Goal: Answer question/provide support

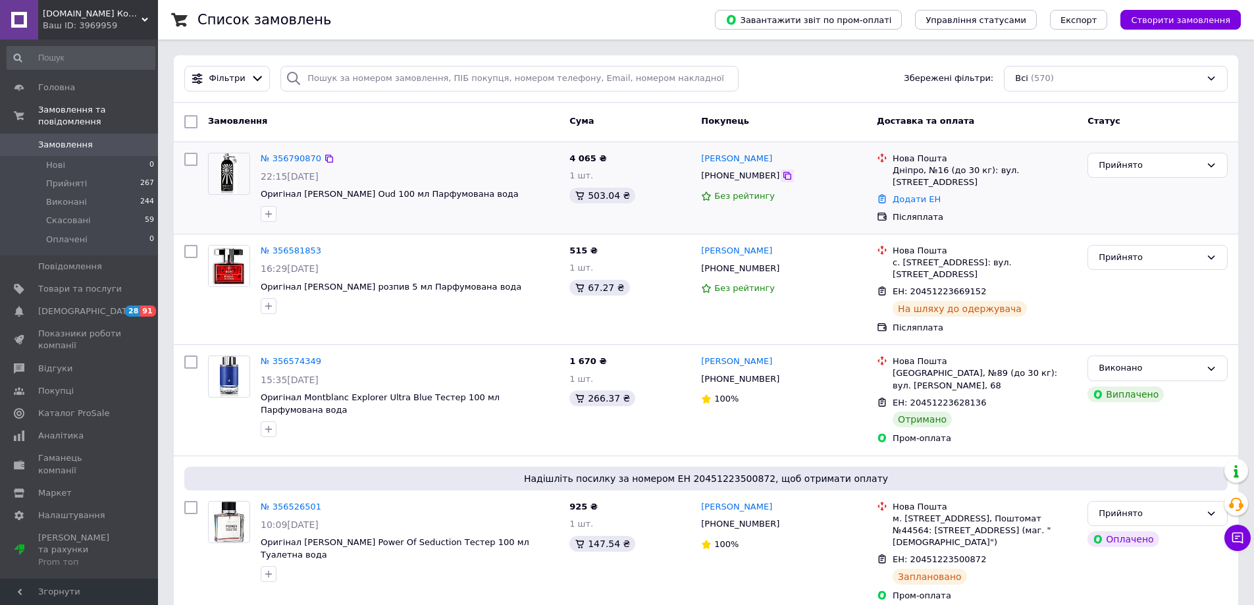
click at [782, 176] on icon at bounding box center [787, 175] width 11 height 11
drag, startPoint x: 510, startPoint y: 195, endPoint x: 301, endPoint y: 194, distance: 209.3
click at [301, 194] on span "Оригінал [PERSON_NAME] Oud 100 мл Парфумована вода" at bounding box center [410, 194] width 298 height 13
copy span "[PERSON_NAME] Oud 100 мл Парфумована вода"
click at [398, 154] on div "№ 356790870" at bounding box center [409, 158] width 301 height 15
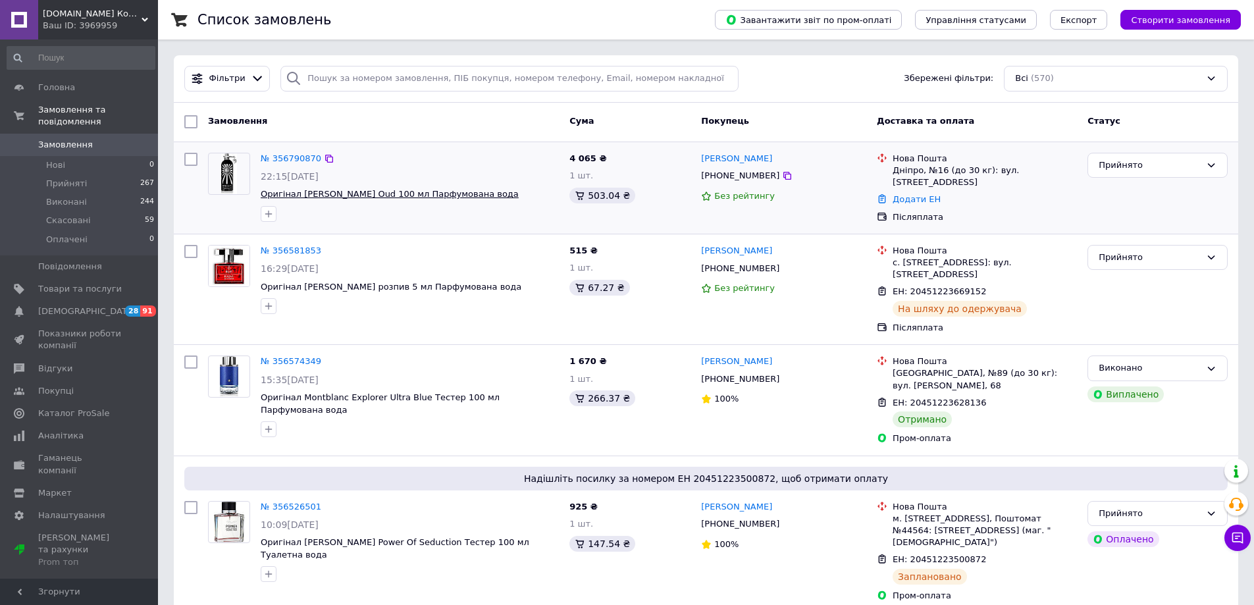
drag, startPoint x: 500, startPoint y: 192, endPoint x: 299, endPoint y: 192, distance: 200.7
click at [299, 192] on span "Оригінал [PERSON_NAME] Oud 100 мл Парфумована вода" at bounding box center [410, 194] width 298 height 13
copy span "[PERSON_NAME] Oud 100 мл Парфумована вода"
drag, startPoint x: 570, startPoint y: 157, endPoint x: 592, endPoint y: 157, distance: 22.4
click at [592, 157] on span "4 065 ₴" at bounding box center [587, 158] width 37 height 10
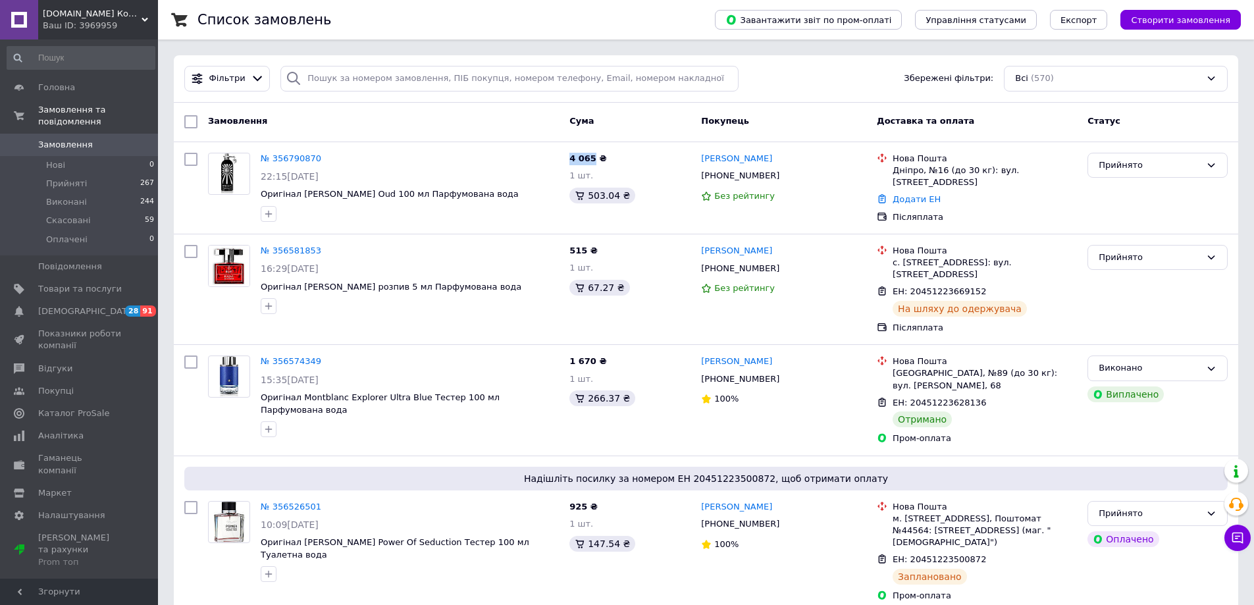
copy span "4 065"
drag, startPoint x: 787, startPoint y: 179, endPoint x: 700, endPoint y: 159, distance: 89.1
click at [700, 159] on div "[PERSON_NAME] [PHONE_NUMBER] Без рейтингу" at bounding box center [784, 187] width 176 height 81
copy div "[PERSON_NAME] [PHONE_NUMBER]"
click at [905, 167] on div "Дніпро, №16 (до 30 кг): вул. [STREET_ADDRESS]" at bounding box center [984, 177] width 184 height 24
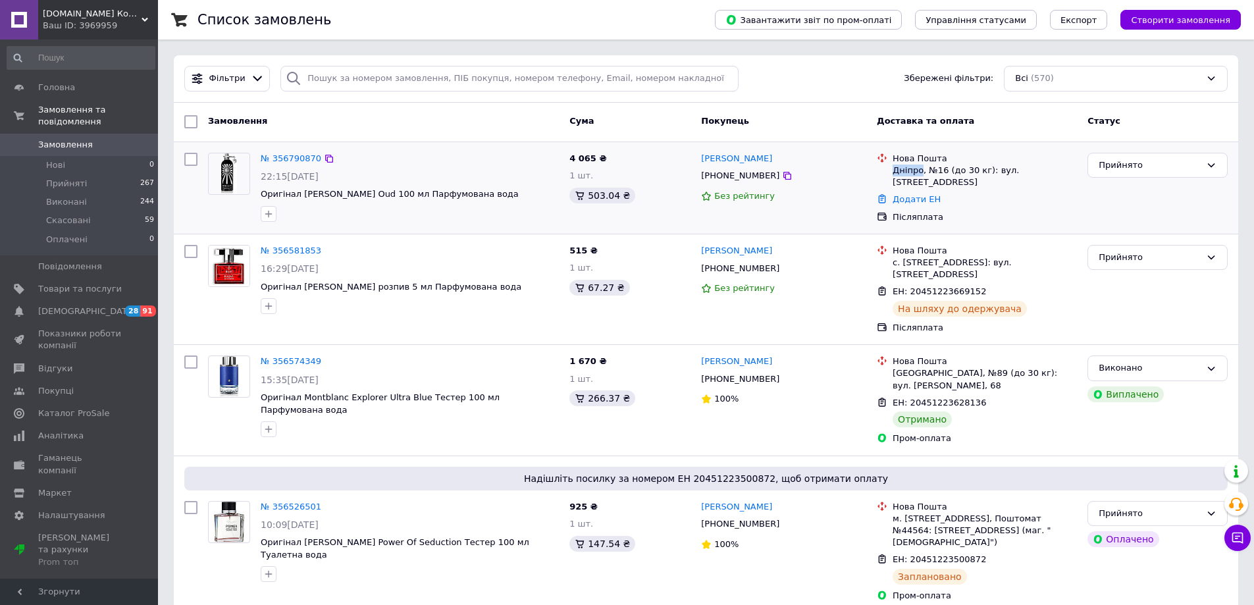
click at [905, 167] on div "Дніпро, №16 (до 30 кг): вул. [STREET_ADDRESS]" at bounding box center [984, 177] width 184 height 24
copy div "Дніпро"
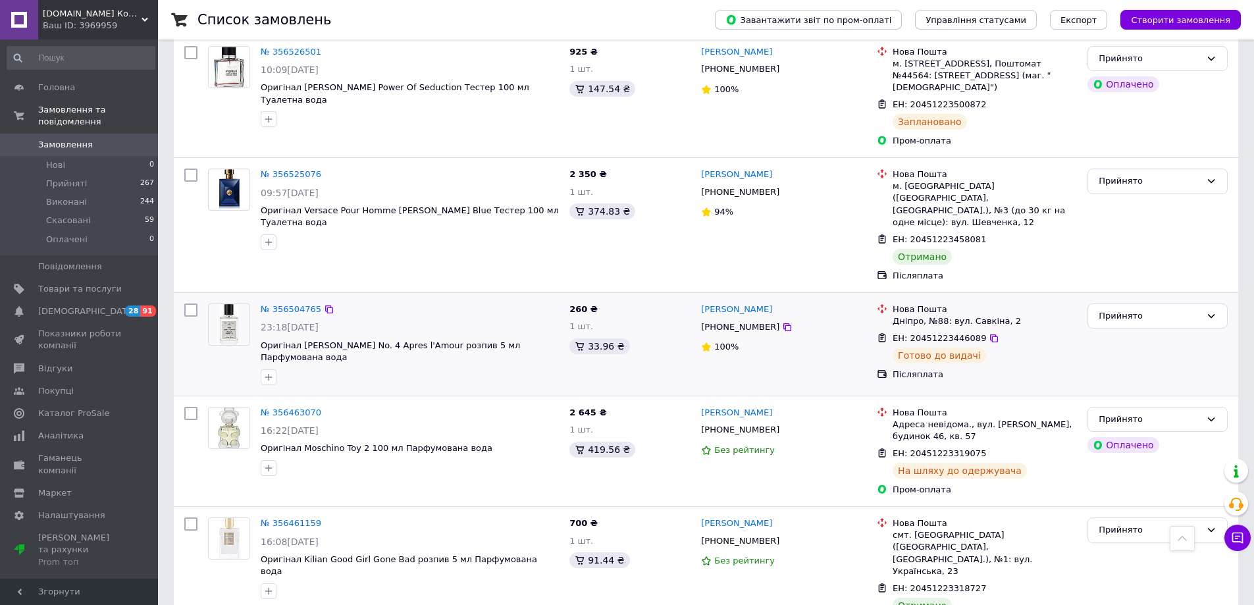
scroll to position [527, 0]
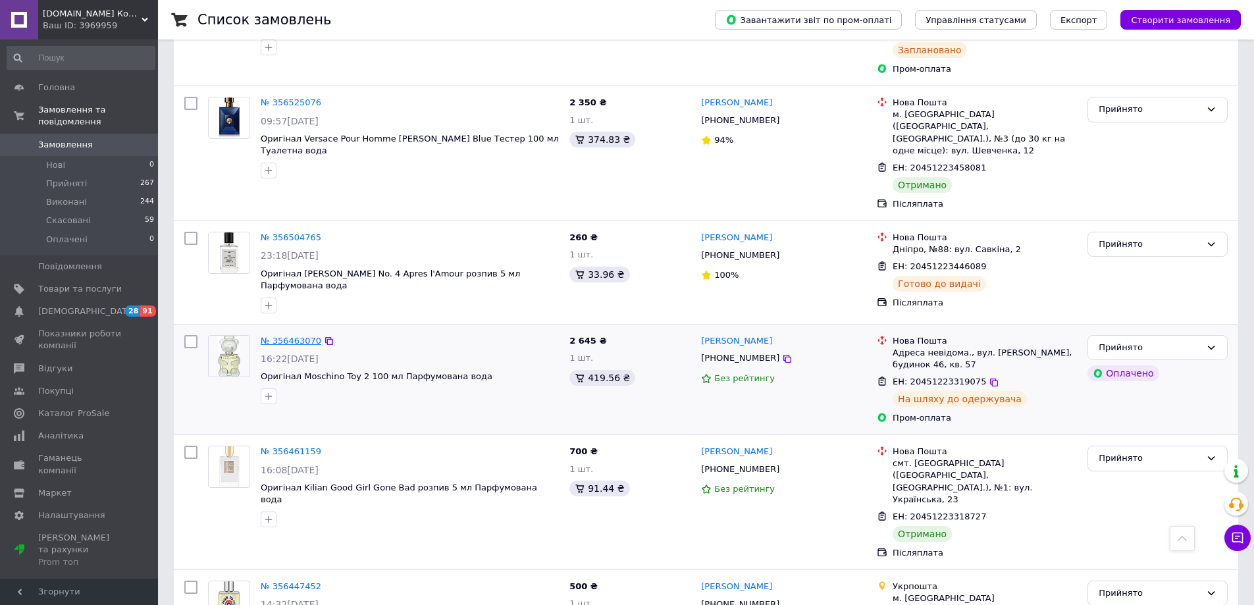
click at [293, 336] on link "№ 356463070" at bounding box center [291, 341] width 61 height 10
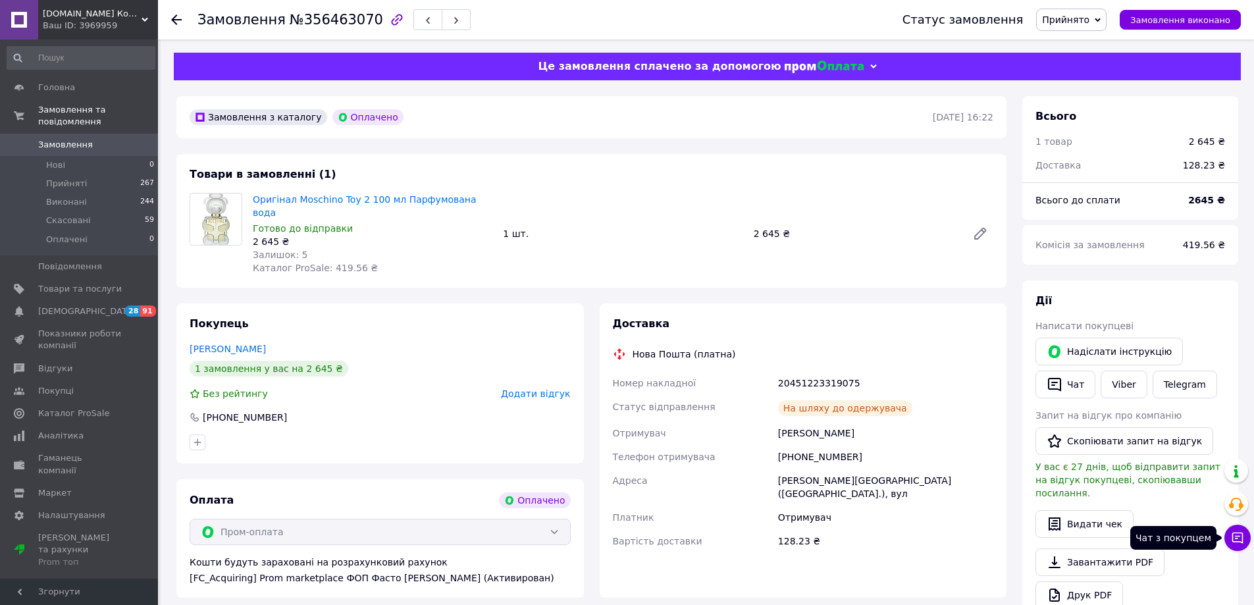
click at [1241, 532] on icon at bounding box center [1237, 537] width 11 height 11
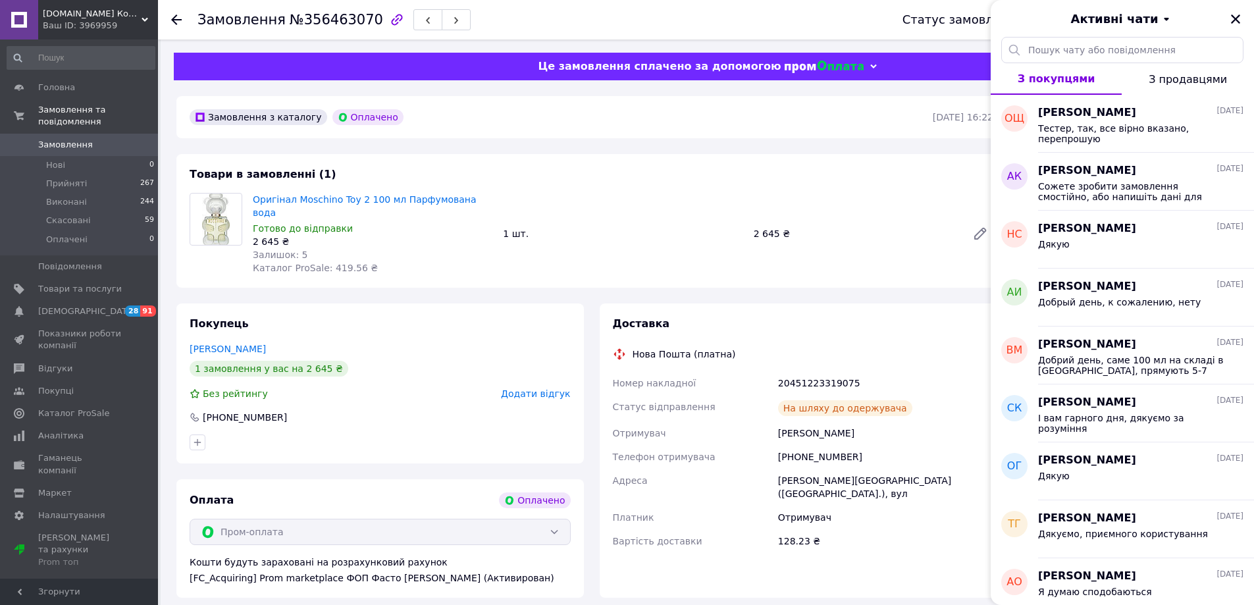
click at [850, 282] on div "Замовлення з каталогу Оплачено [DATE] 16:22 Товари в замовленні (1) Оригінал Mo…" at bounding box center [591, 537] width 846 height 883
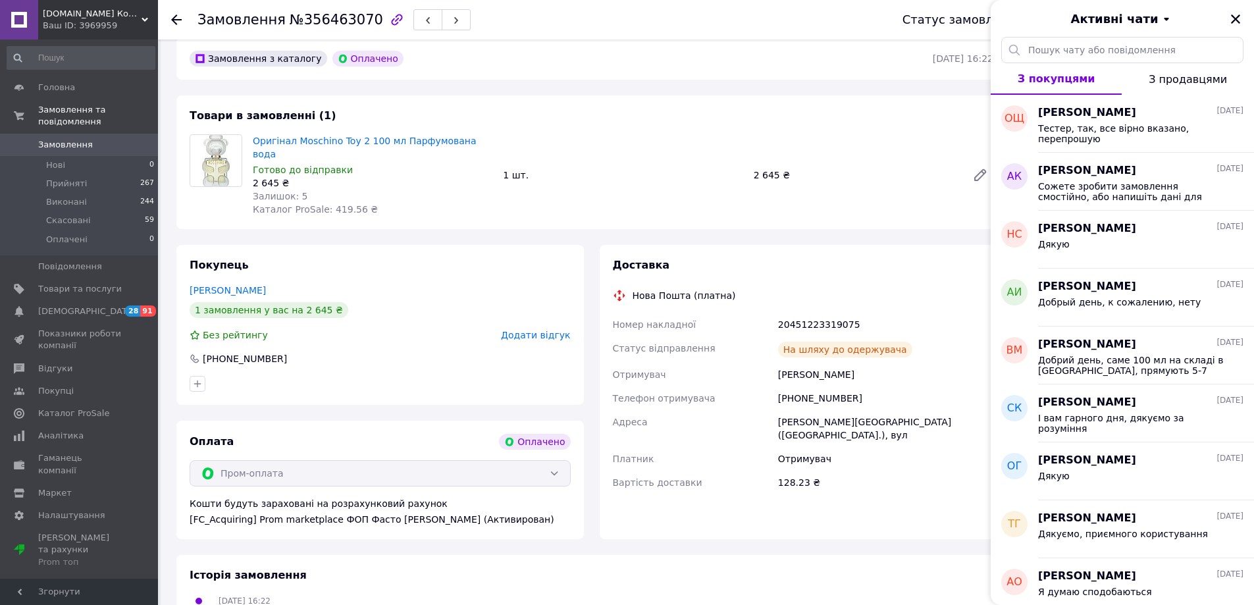
scroll to position [363, 0]
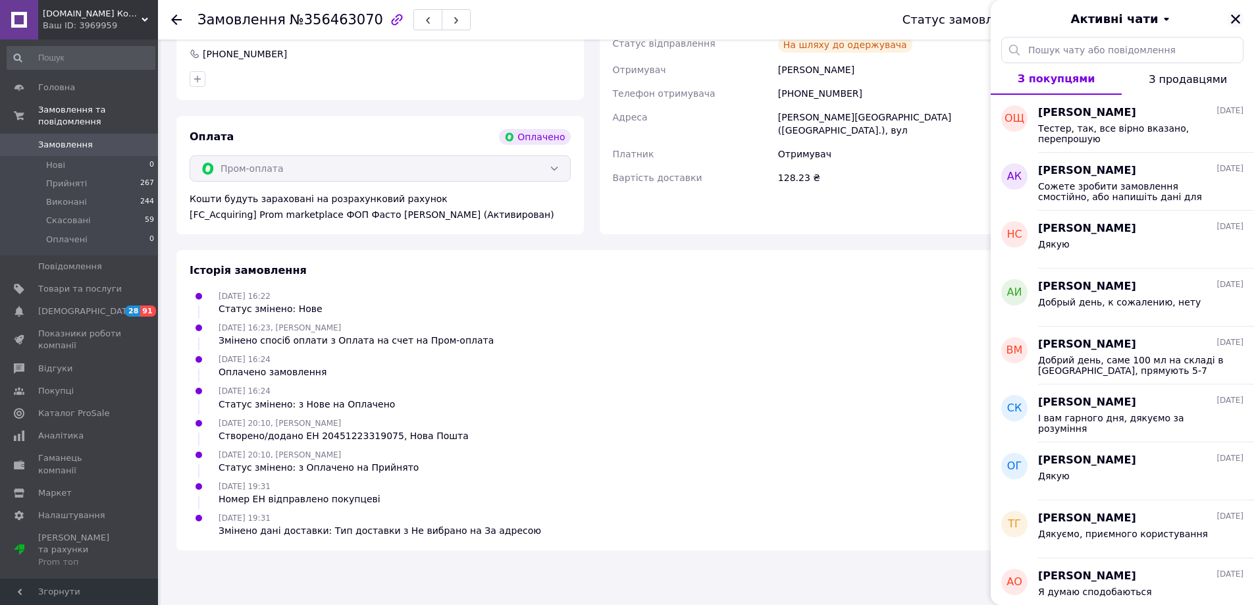
click at [1233, 14] on icon "Закрити" at bounding box center [1235, 19] width 12 height 12
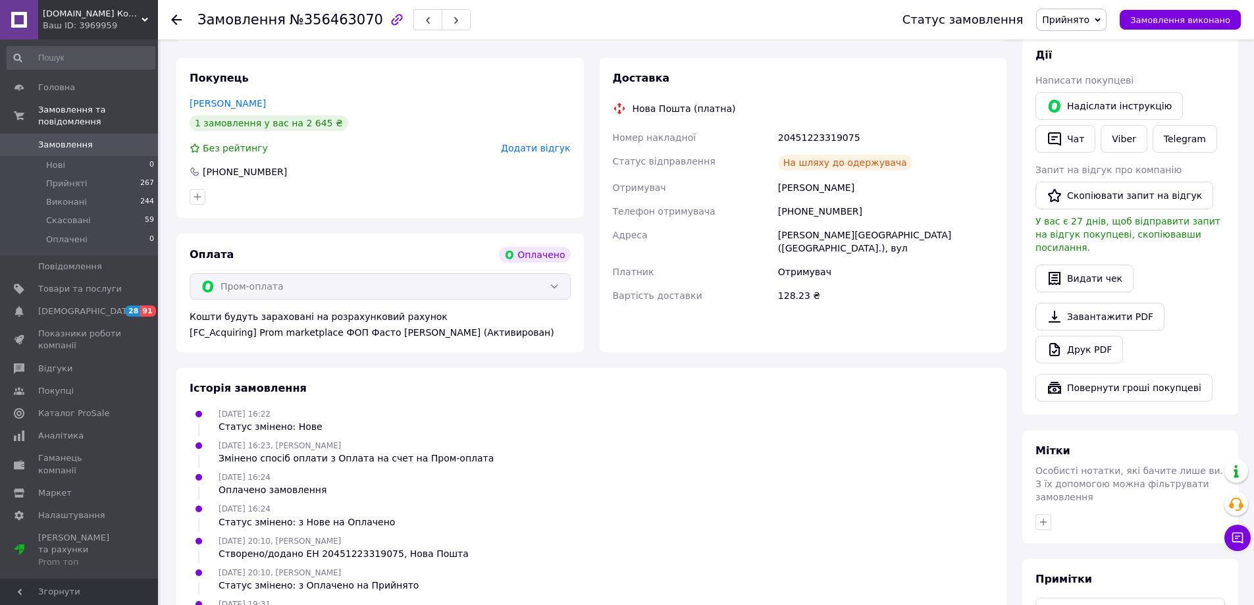
scroll to position [166, 0]
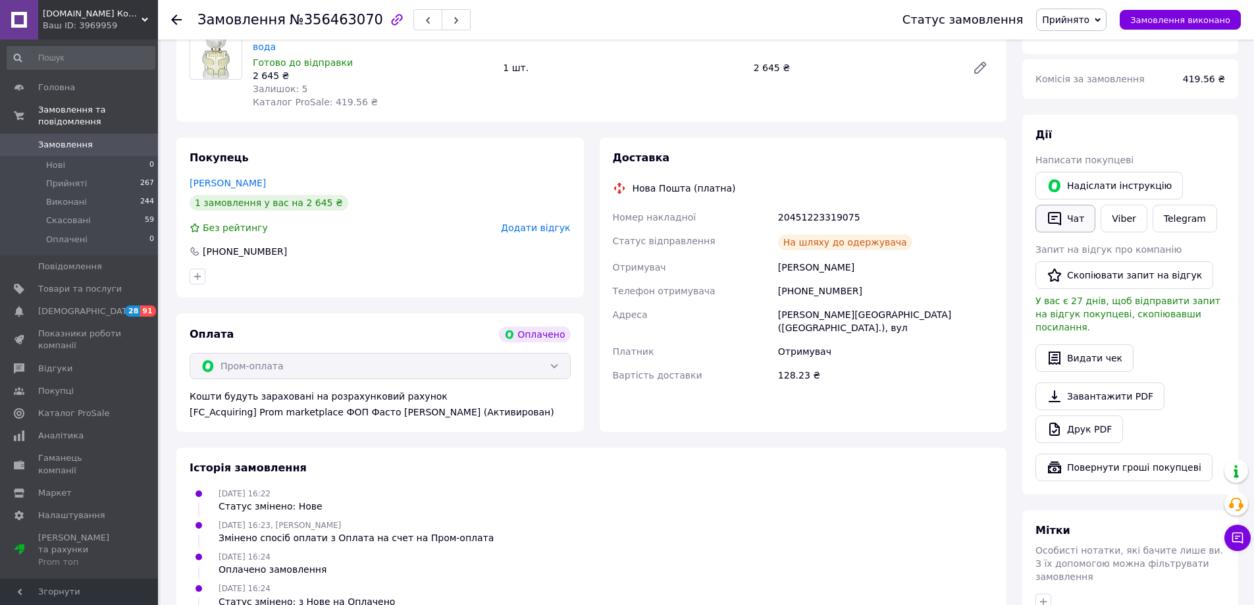
click at [1073, 213] on button "Чат" at bounding box center [1065, 219] width 60 height 28
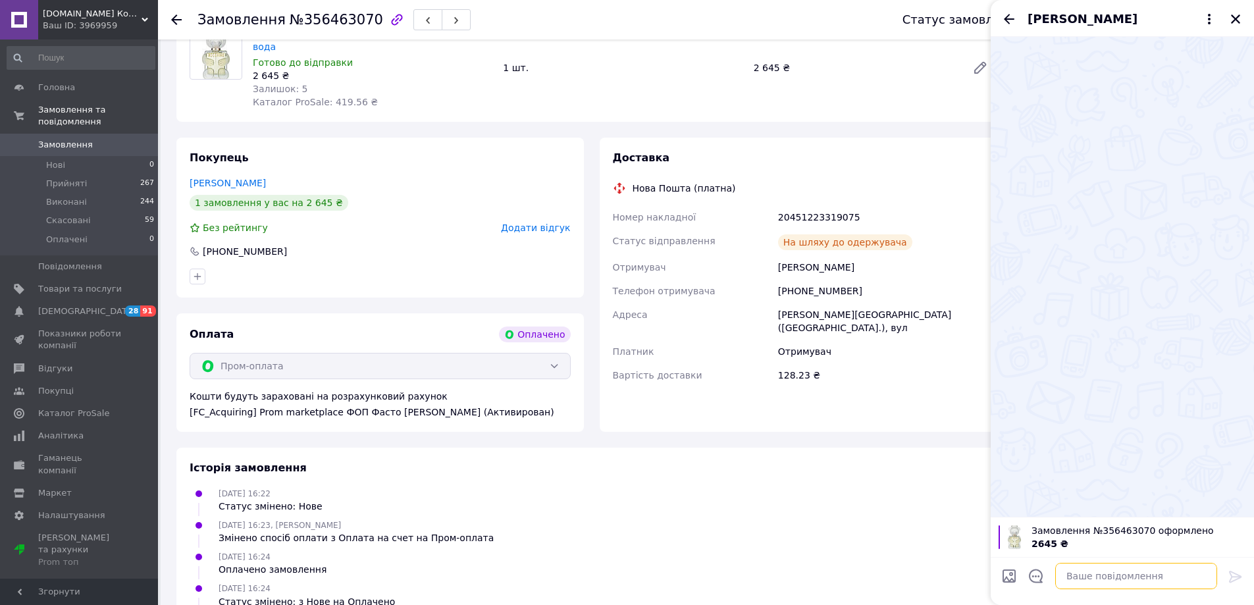
click at [1105, 571] on textarea at bounding box center [1136, 576] width 162 height 26
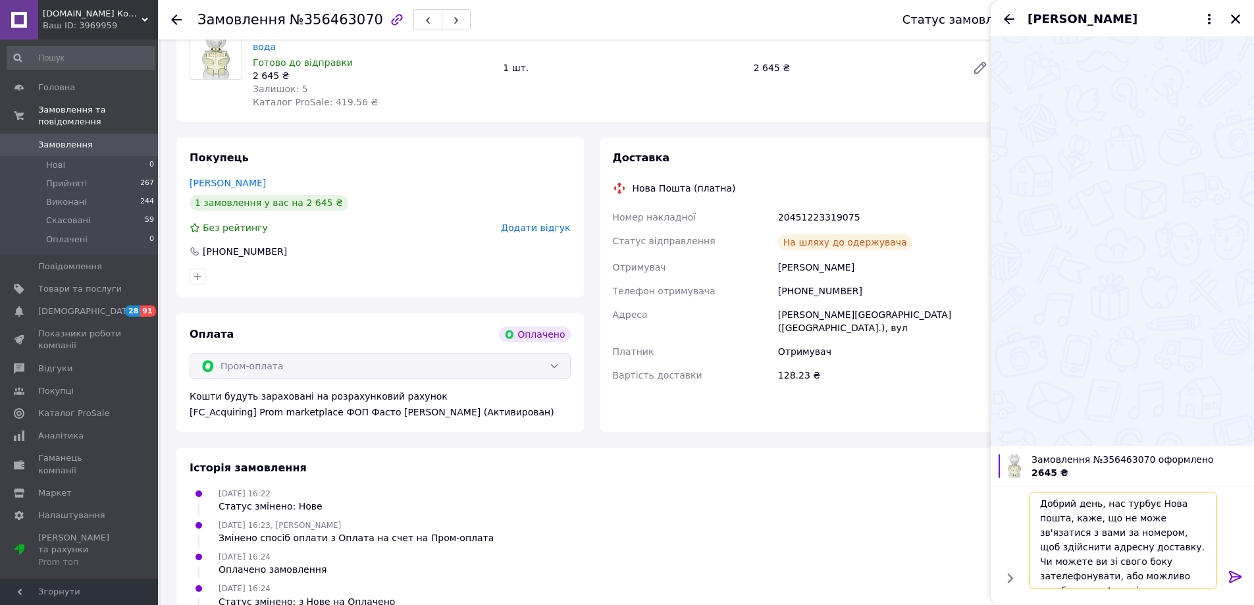
scroll to position [1, 0]
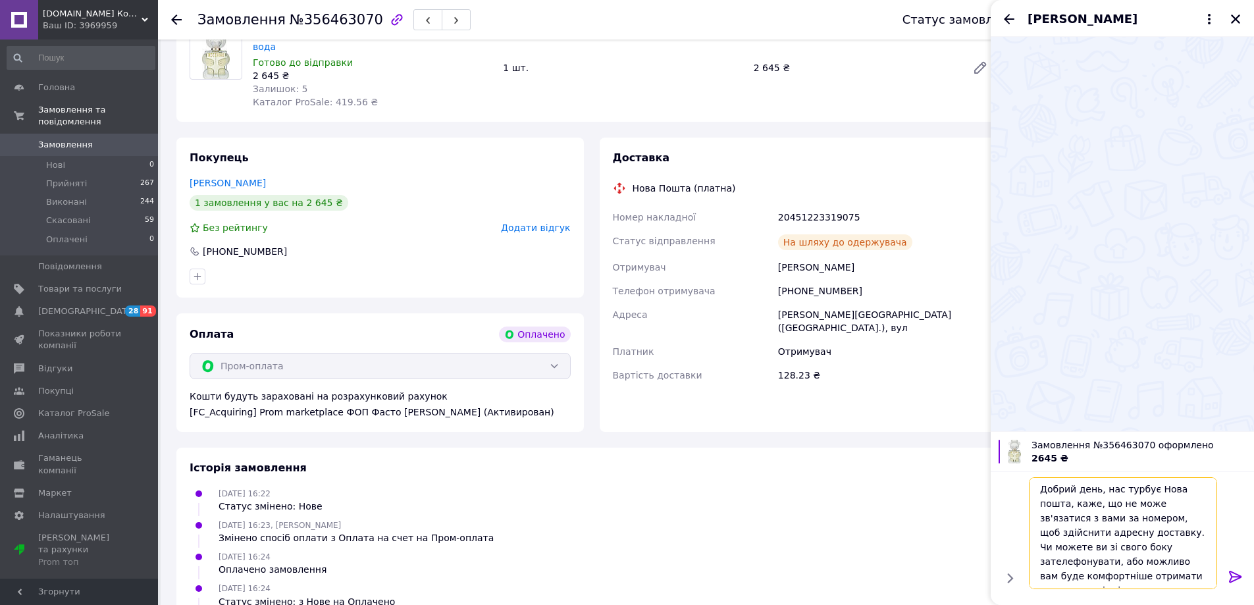
type textarea "Добрий день, нас турбує Нова пошта, каже, що не може зв'язатися з вами за номер…"
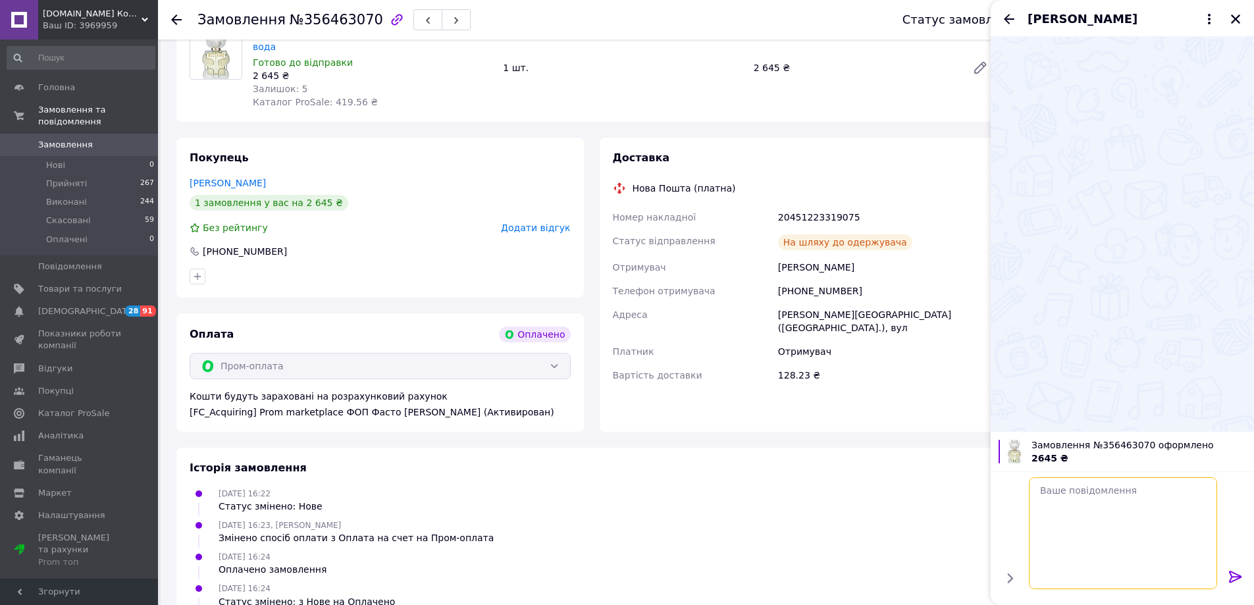
scroll to position [0, 0]
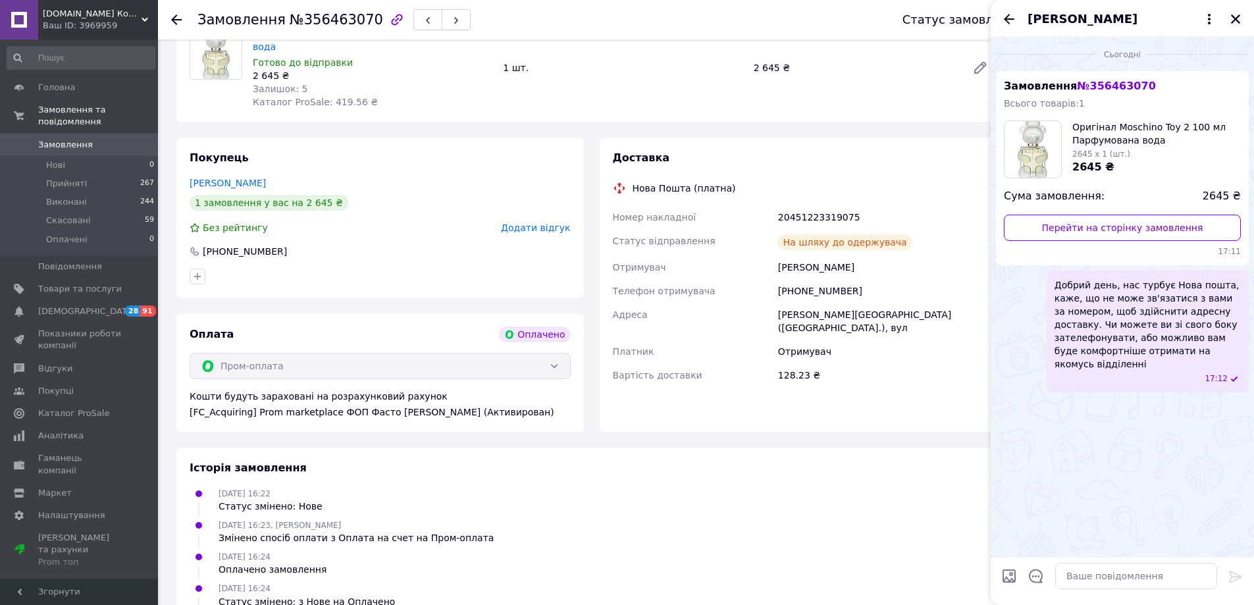
click at [1232, 20] on icon "Закрити" at bounding box center [1235, 19] width 12 height 12
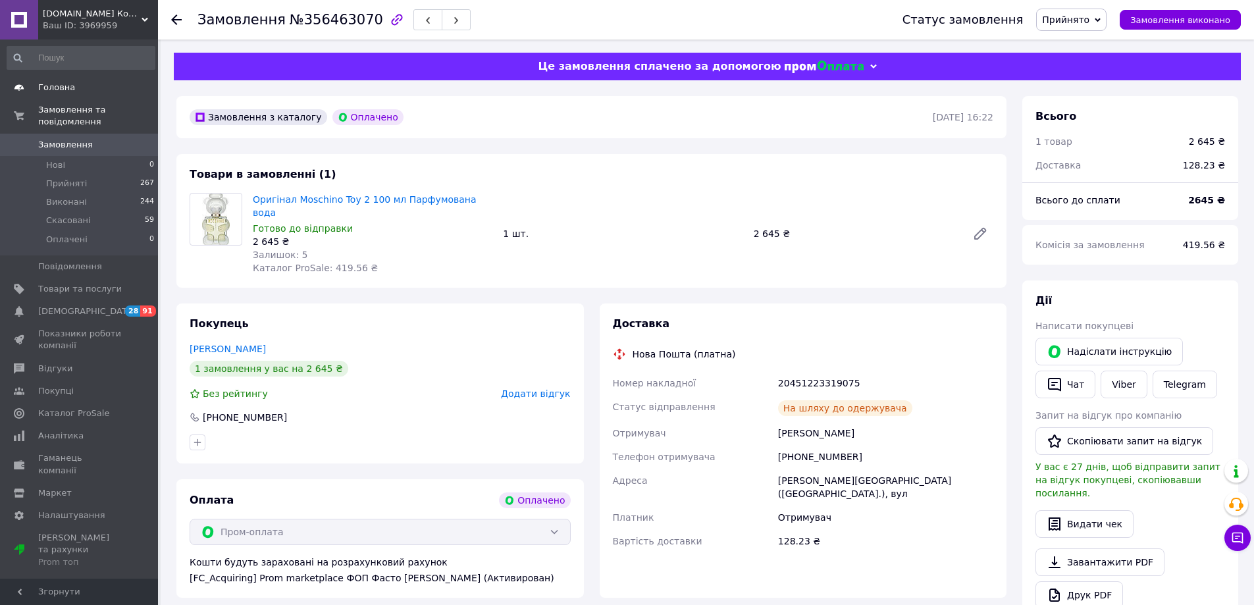
click at [76, 88] on span "Головна" at bounding box center [80, 88] width 84 height 12
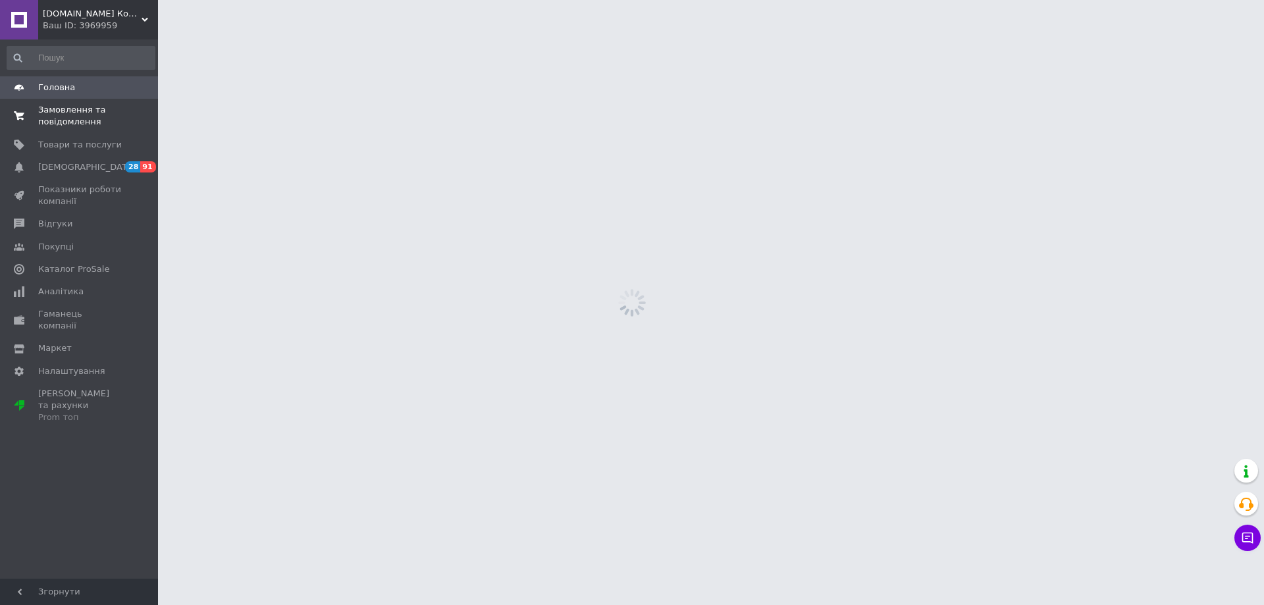
click at [85, 116] on span "Замовлення та повідомлення" at bounding box center [80, 116] width 84 height 24
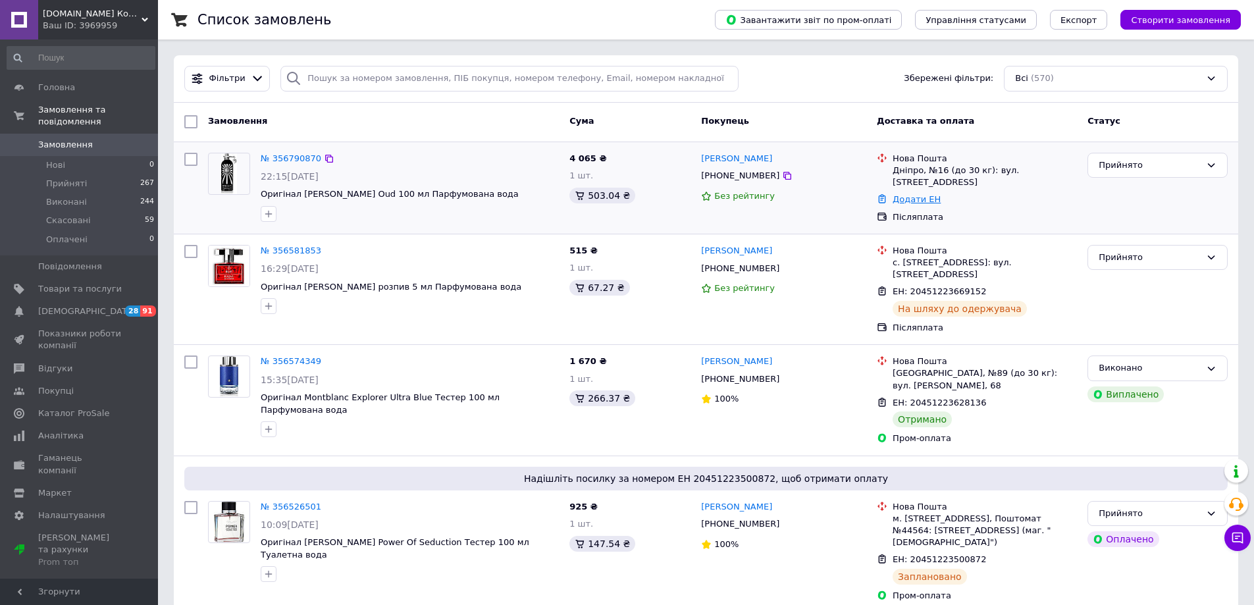
click at [928, 194] on link "Додати ЕН" at bounding box center [916, 199] width 48 height 10
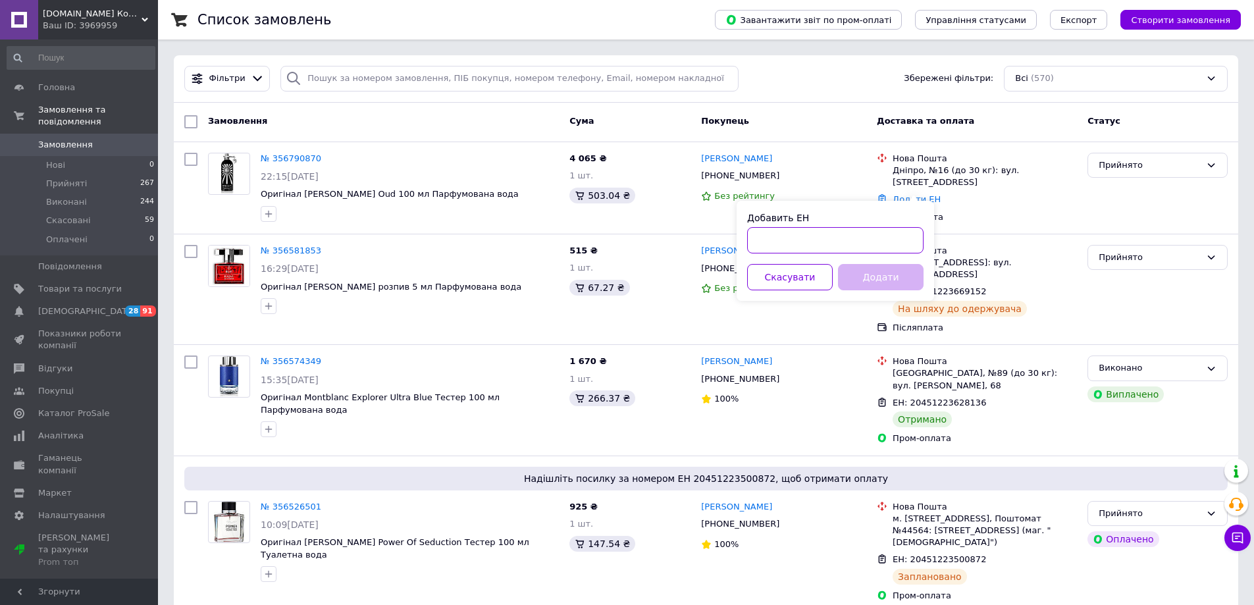
click at [875, 243] on input "Добавить ЕН" at bounding box center [835, 240] width 176 height 26
paste input "20451225298397"
type input "20451225298397"
click at [890, 276] on button "Додати" at bounding box center [881, 277] width 86 height 26
